Goal: Task Accomplishment & Management: Manage account settings

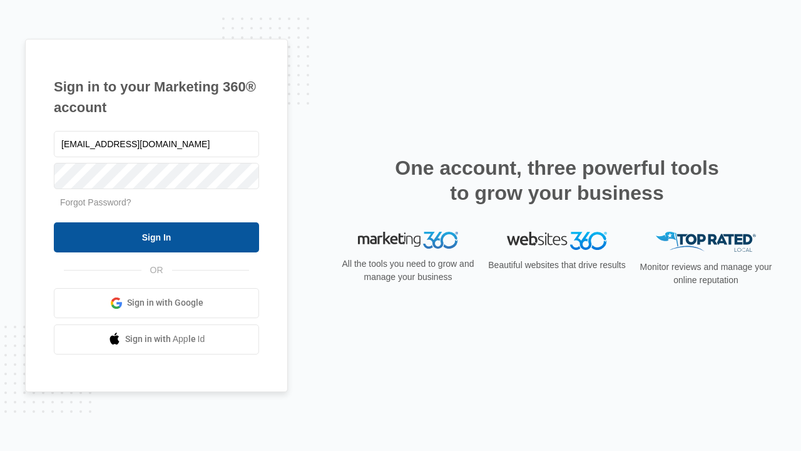
click at [156, 237] on input "Sign In" at bounding box center [156, 237] width 205 height 30
